Goal: Task Accomplishment & Management: Use online tool/utility

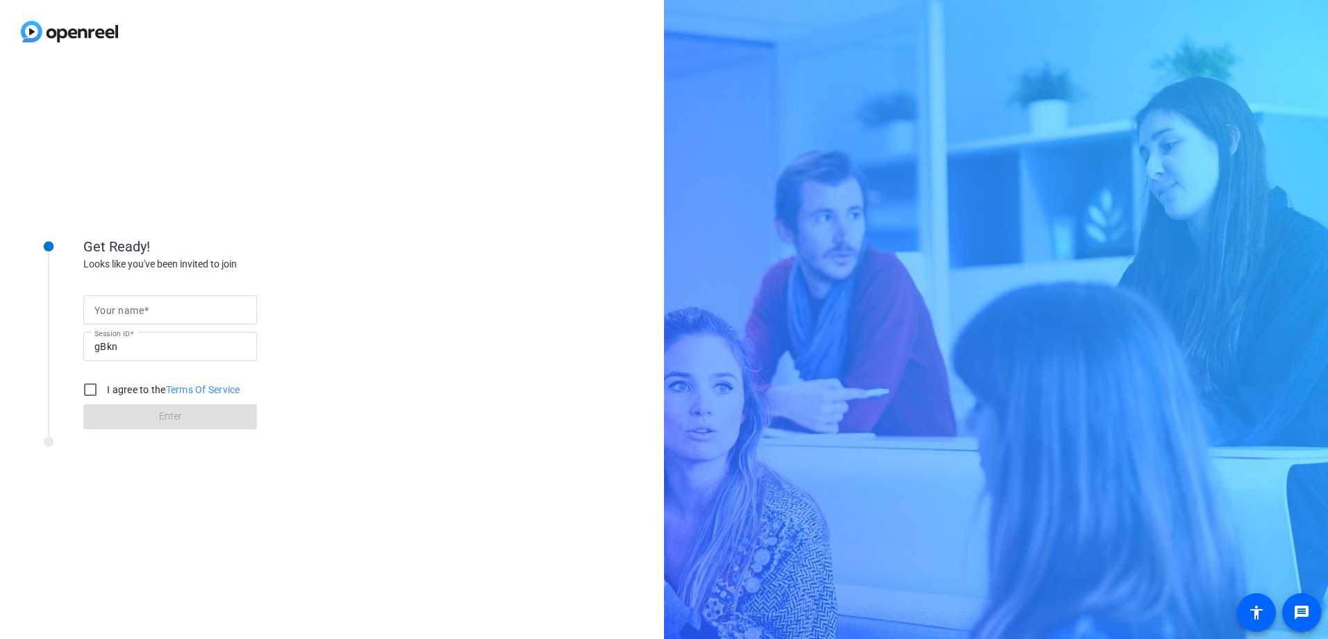
click at [142, 317] on input "Your name" at bounding box center [169, 309] width 151 height 17
type input "[PERSON_NAME]"
click at [91, 392] on input "I agree to the Terms Of Service" at bounding box center [90, 390] width 28 height 28
checkbox input "true"
click at [142, 420] on span at bounding box center [170, 416] width 174 height 33
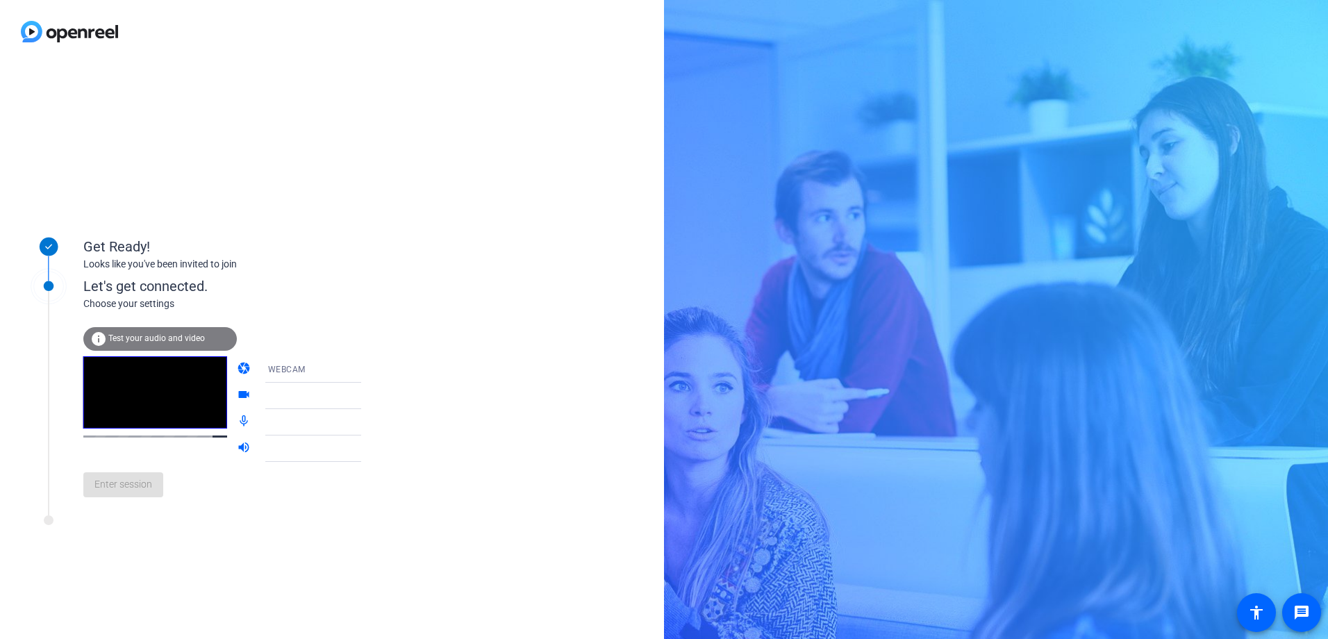
click at [367, 370] on icon at bounding box center [375, 369] width 17 height 17
click at [342, 371] on div at bounding box center [664, 319] width 1328 height 639
click at [367, 398] on icon at bounding box center [375, 396] width 17 height 17
click at [372, 422] on icon at bounding box center [375, 422] width 7 height 3
click at [367, 374] on icon at bounding box center [375, 369] width 17 height 17
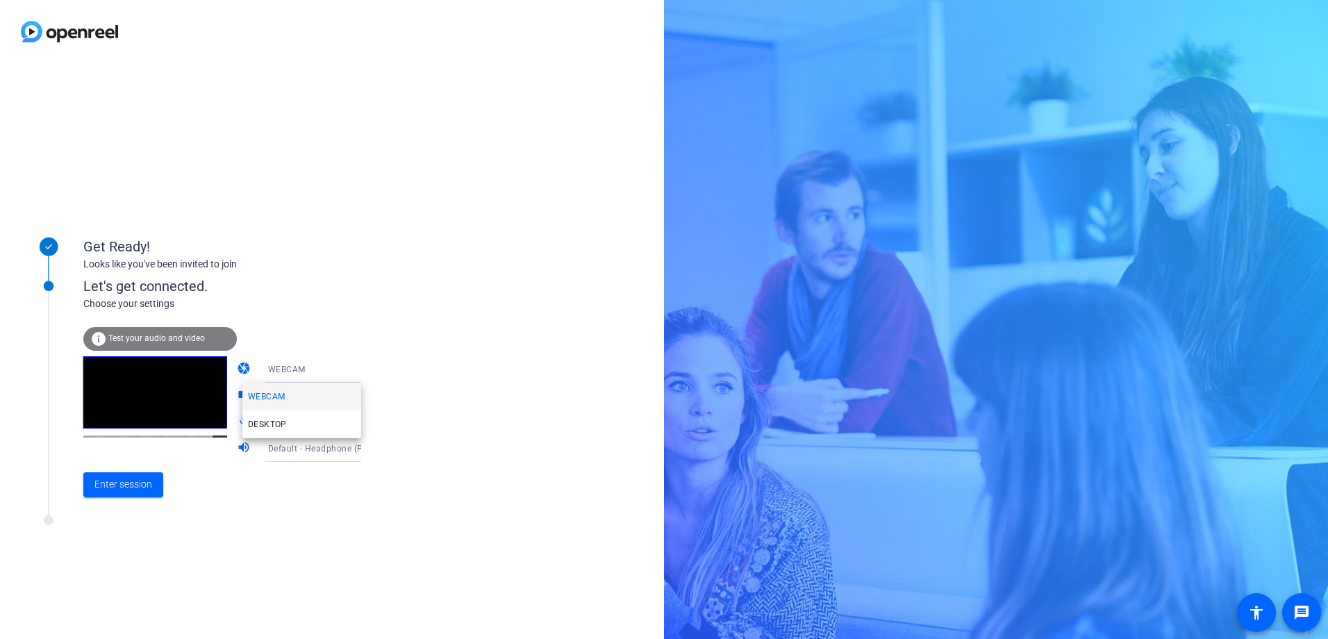
click at [342, 374] on div at bounding box center [664, 319] width 1328 height 639
click at [367, 394] on icon at bounding box center [375, 396] width 17 height 17
click at [345, 394] on div at bounding box center [664, 319] width 1328 height 639
click at [367, 372] on icon at bounding box center [375, 369] width 17 height 17
click at [290, 429] on mat-option "DESKTOP" at bounding box center [301, 425] width 119 height 28
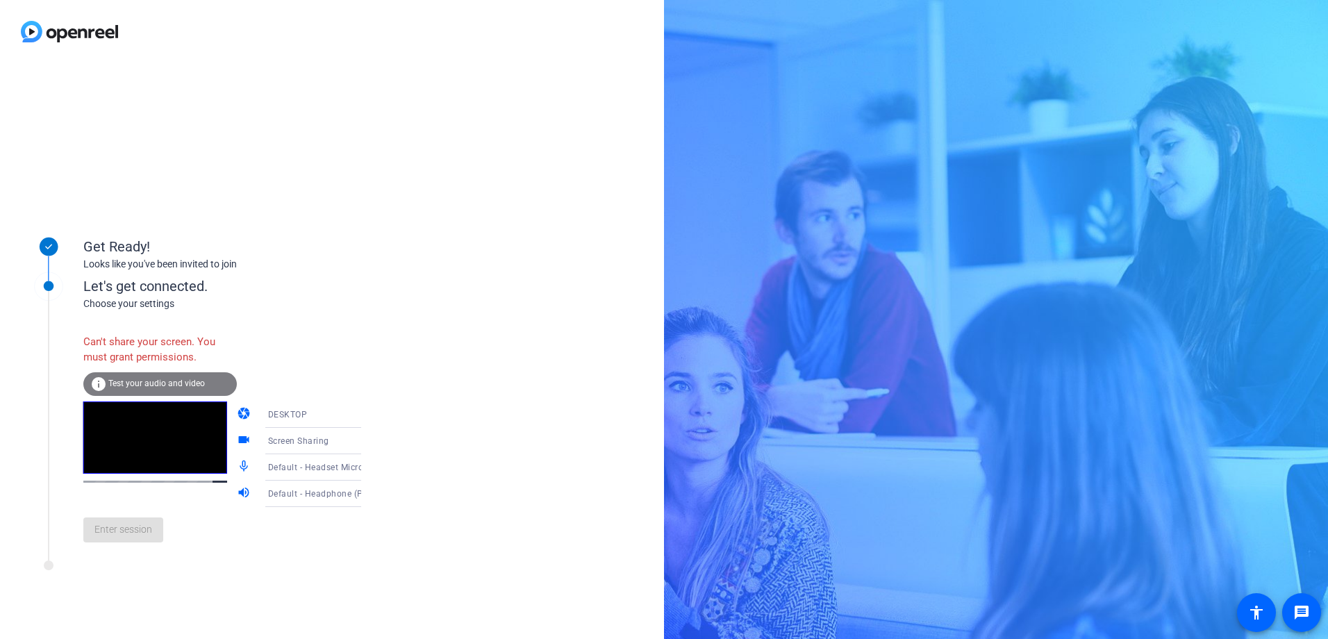
click at [367, 412] on icon at bounding box center [375, 414] width 17 height 17
click at [322, 440] on mat-option "WEBCAM" at bounding box center [301, 442] width 119 height 28
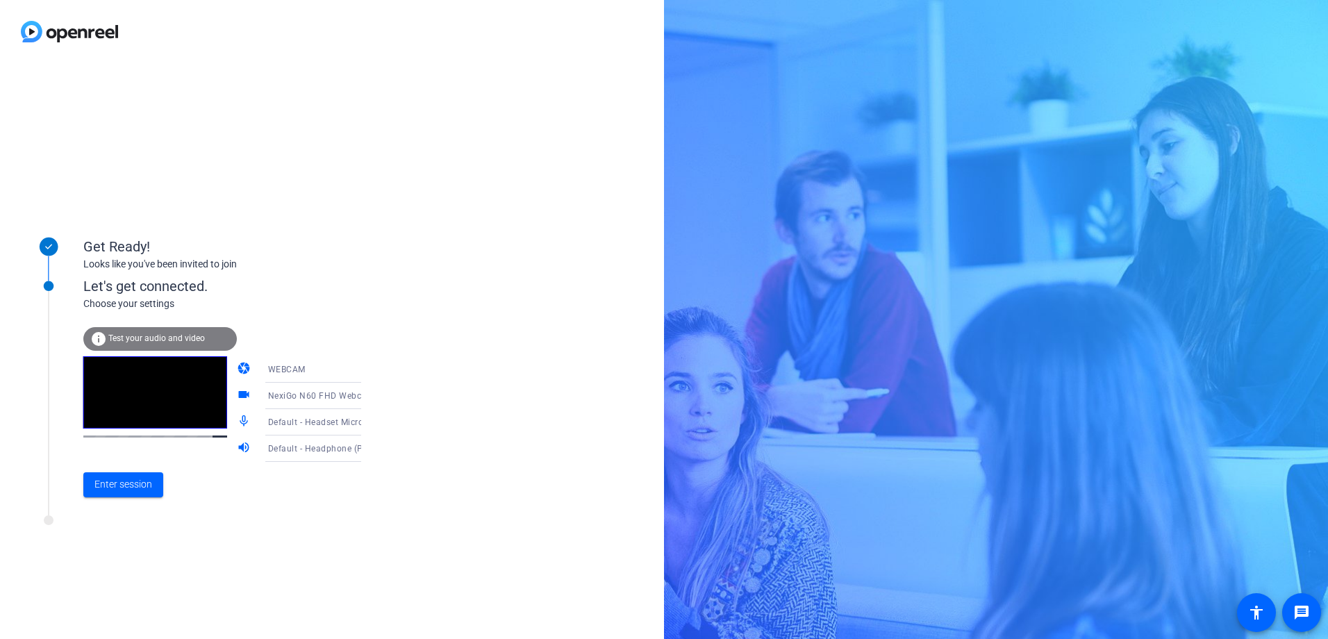
click at [102, 336] on mat-icon "info" at bounding box center [98, 339] width 17 height 17
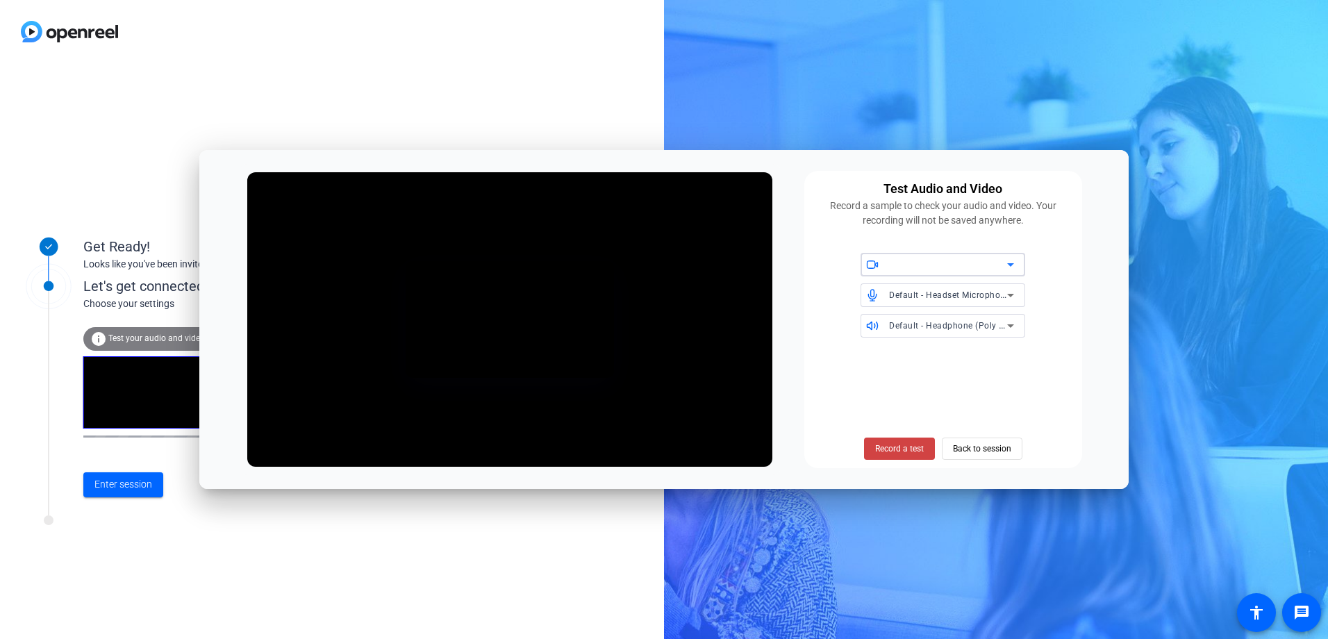
click at [1014, 265] on icon at bounding box center [1010, 264] width 17 height 17
click at [1014, 265] on div at bounding box center [664, 319] width 1328 height 639
click at [979, 454] on span "Back to session" at bounding box center [982, 449] width 58 height 26
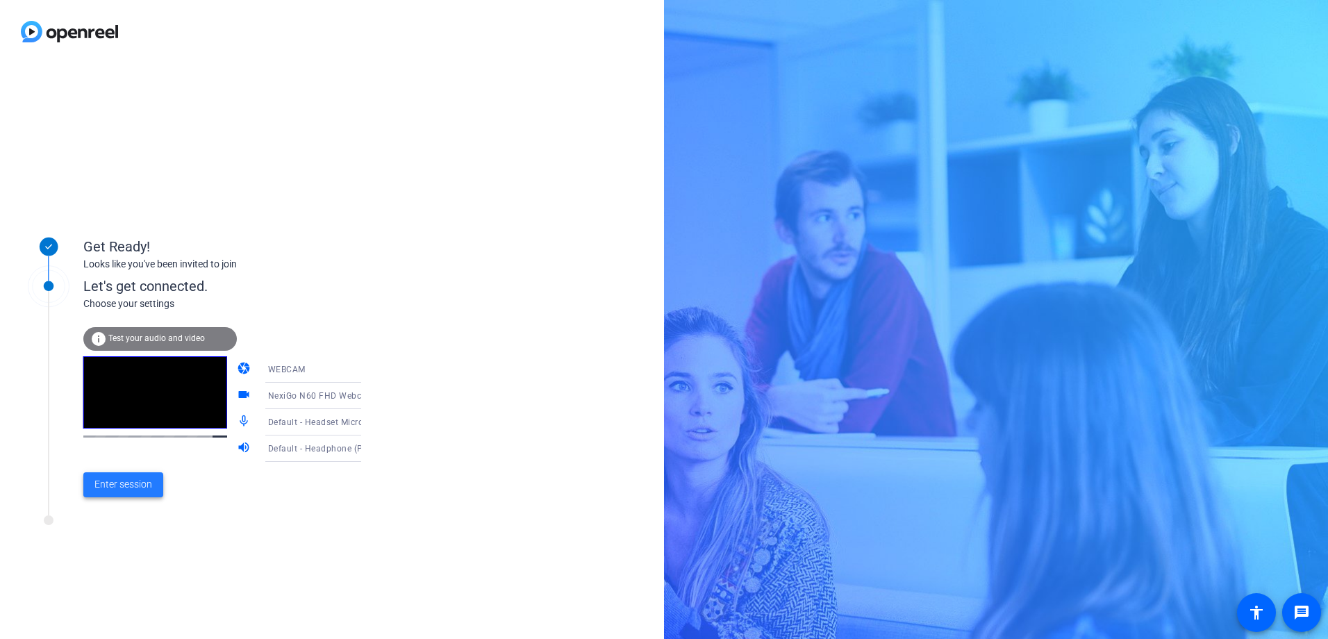
click at [120, 486] on span "Enter session" at bounding box center [123, 484] width 58 height 15
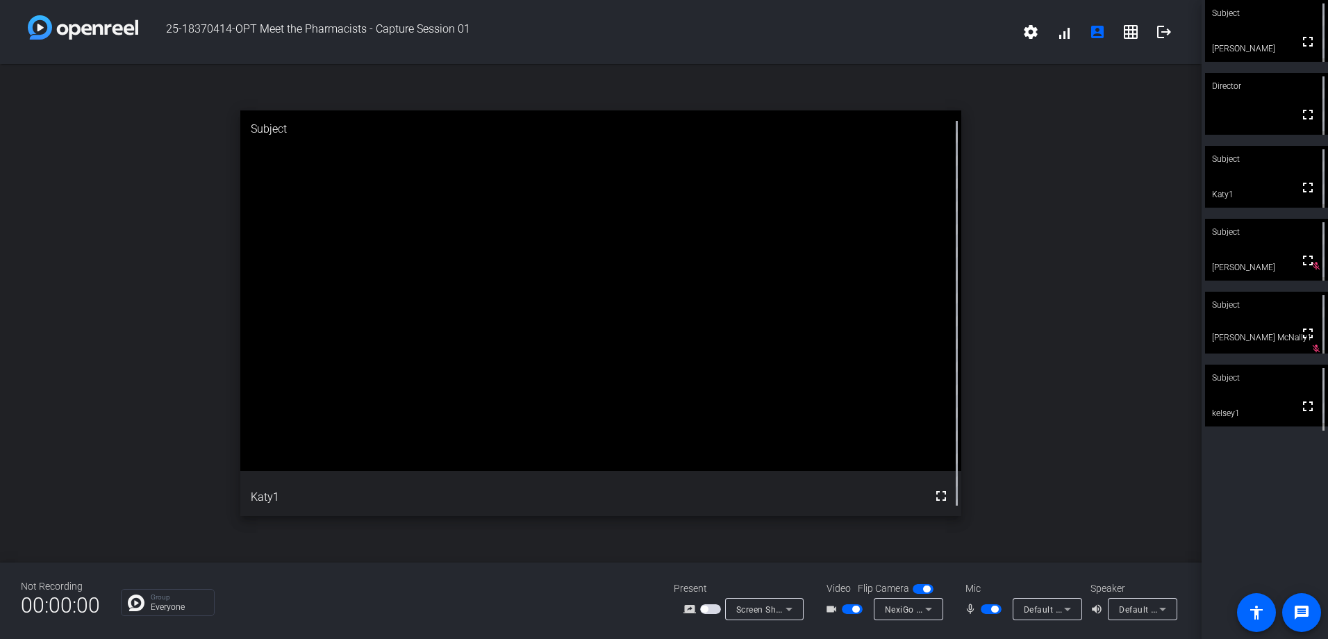
click at [856, 613] on span "button" at bounding box center [852, 609] width 21 height 10
click at [852, 612] on span "button" at bounding box center [852, 609] width 21 height 10
click at [998, 609] on span "button" at bounding box center [994, 609] width 7 height 7
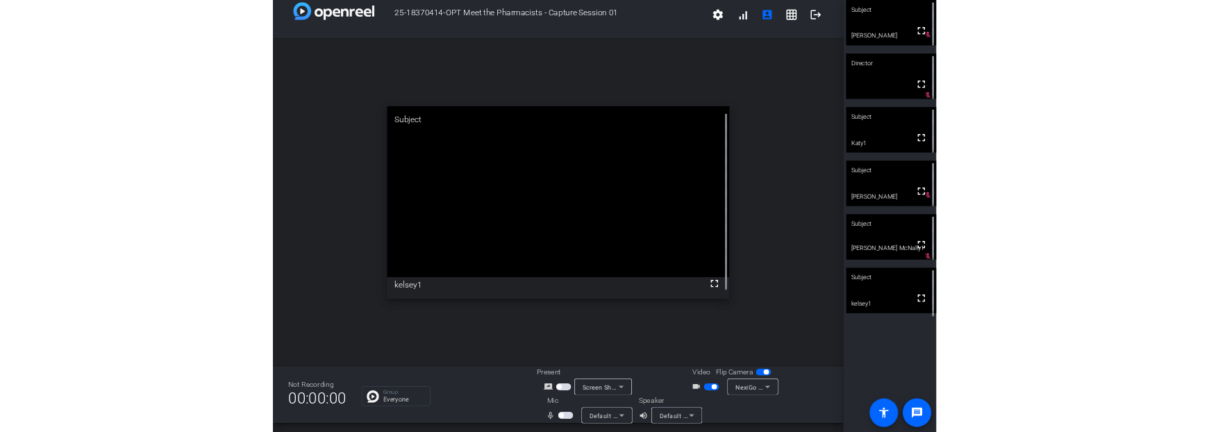
scroll to position [15, 0]
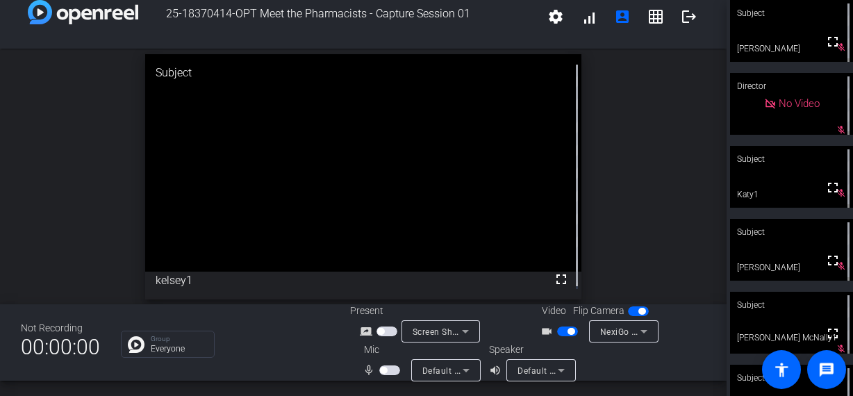
click at [568, 331] on span "button" at bounding box center [571, 331] width 7 height 7
click at [201, 396] on html "Accessibility Screen-Reader Guide, Feedback, and Issue Reporting | New window 2…" at bounding box center [426, 198] width 853 height 396
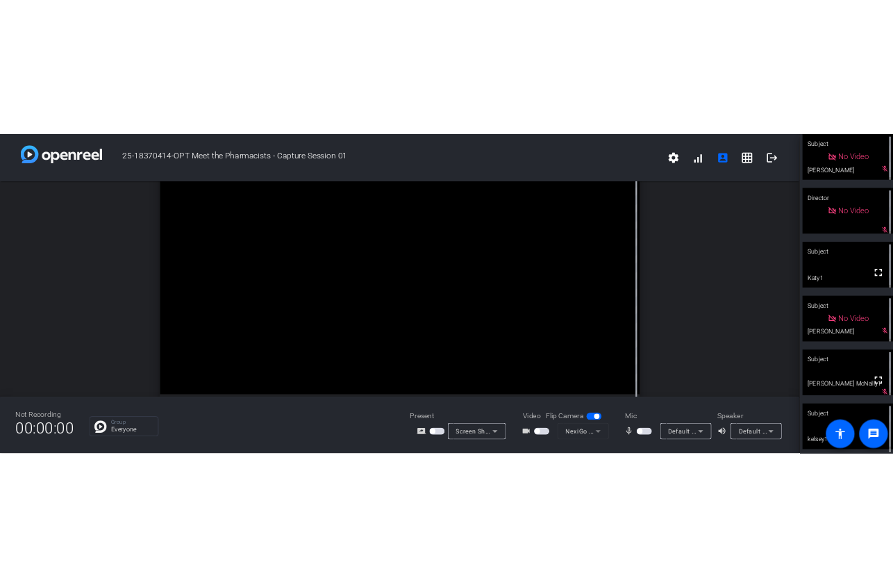
scroll to position [0, 0]
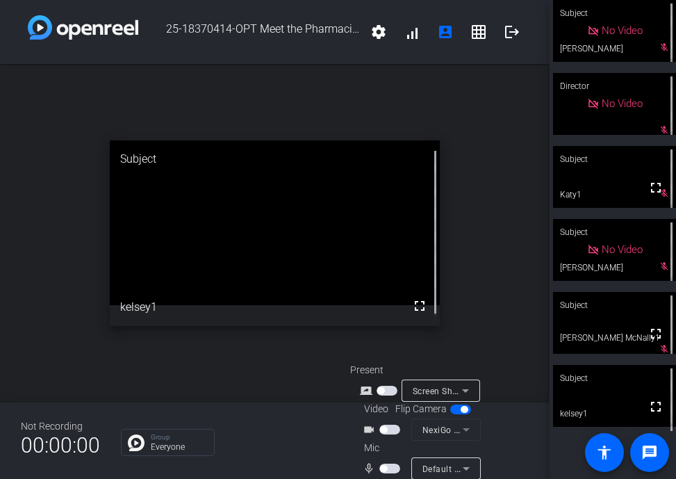
click at [206, 478] on div "Not Recording 00:00:00 Group Everyone Present screen_share_outline Screen Shari…" at bounding box center [274, 440] width 549 height 76
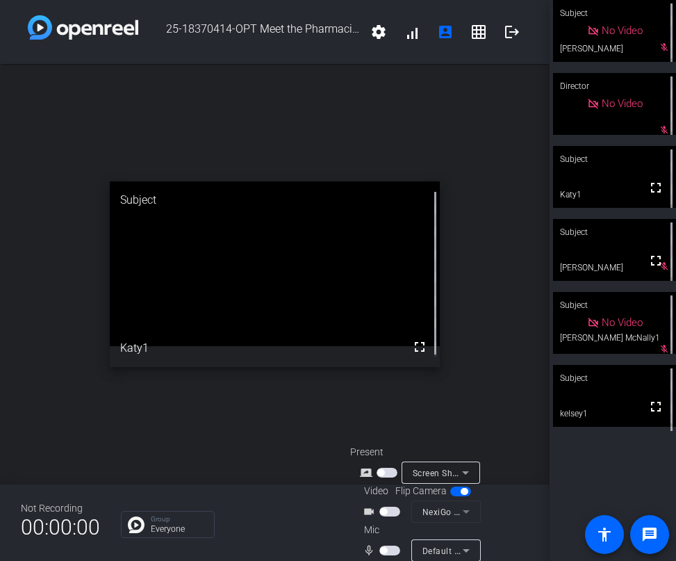
click at [313, 531] on div "Group Everyone" at bounding box center [225, 524] width 208 height 27
click at [386, 552] on span "button" at bounding box center [389, 550] width 21 height 10
click at [386, 549] on span "button" at bounding box center [389, 550] width 21 height 10
click at [382, 553] on span "button" at bounding box center [383, 550] width 7 height 7
click at [383, 552] on span "button" at bounding box center [389, 550] width 21 height 10
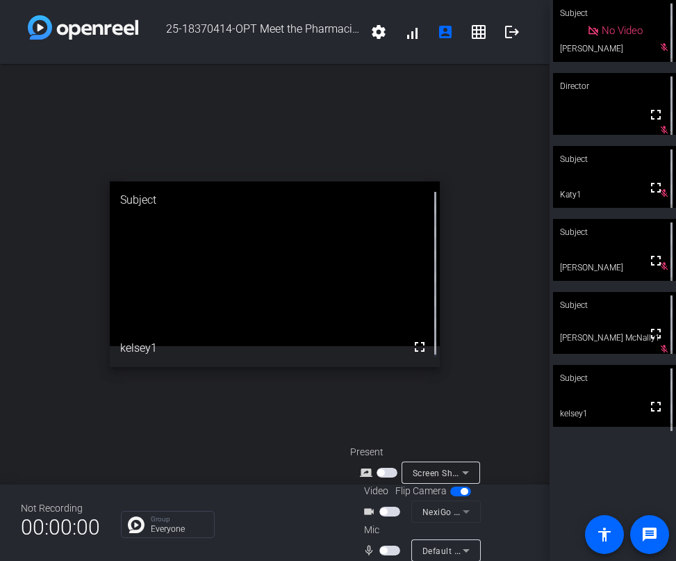
click at [249, 552] on div "Not Recording 00:00:00 Group Everyone Present screen_share_outline Screen Shari…" at bounding box center [274, 522] width 549 height 76
click at [389, 552] on span "button" at bounding box center [389, 550] width 21 height 10
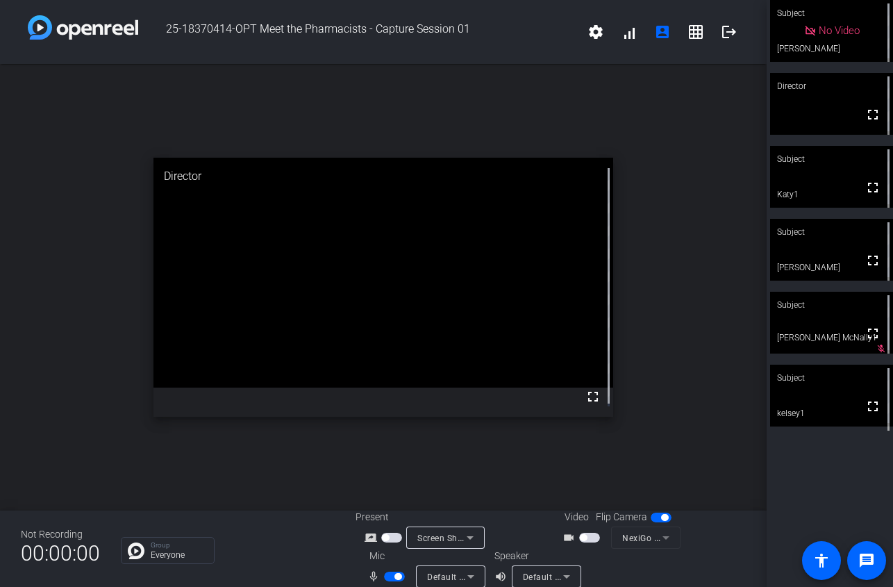
click at [395, 581] on span "button" at bounding box center [394, 577] width 21 height 10
click at [726, 38] on mat-icon "logout" at bounding box center [729, 32] width 17 height 17
